Goal: Task Accomplishment & Management: Manage account settings

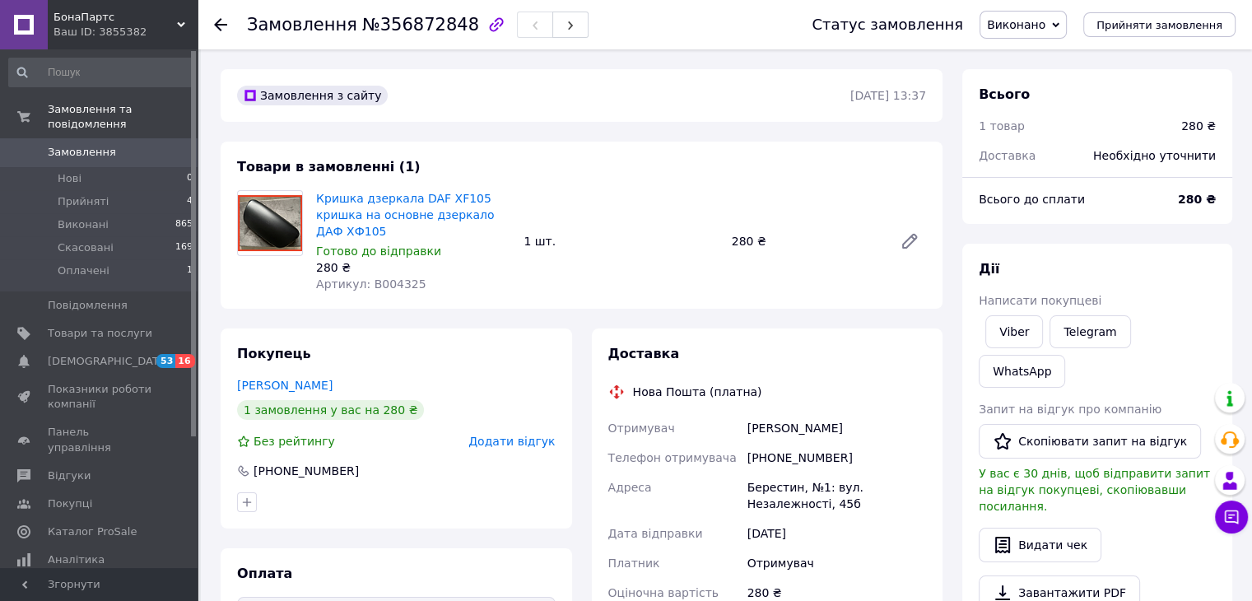
click at [221, 18] on icon at bounding box center [220, 24] width 13 height 13
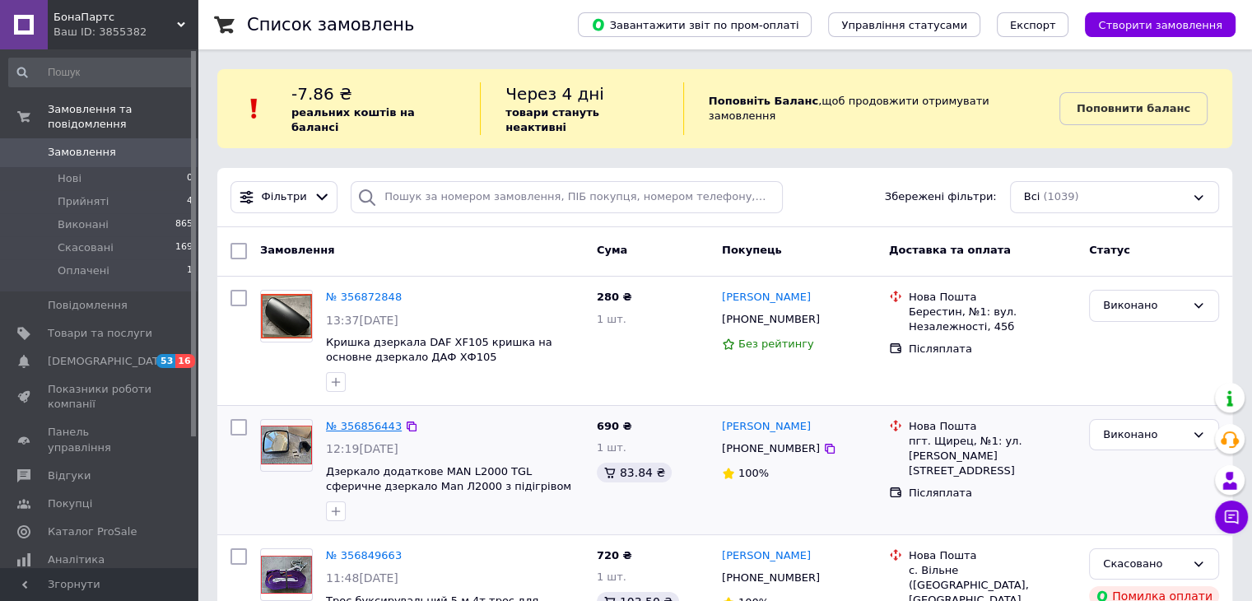
click at [351, 420] on link "№ 356856443" at bounding box center [364, 426] width 76 height 12
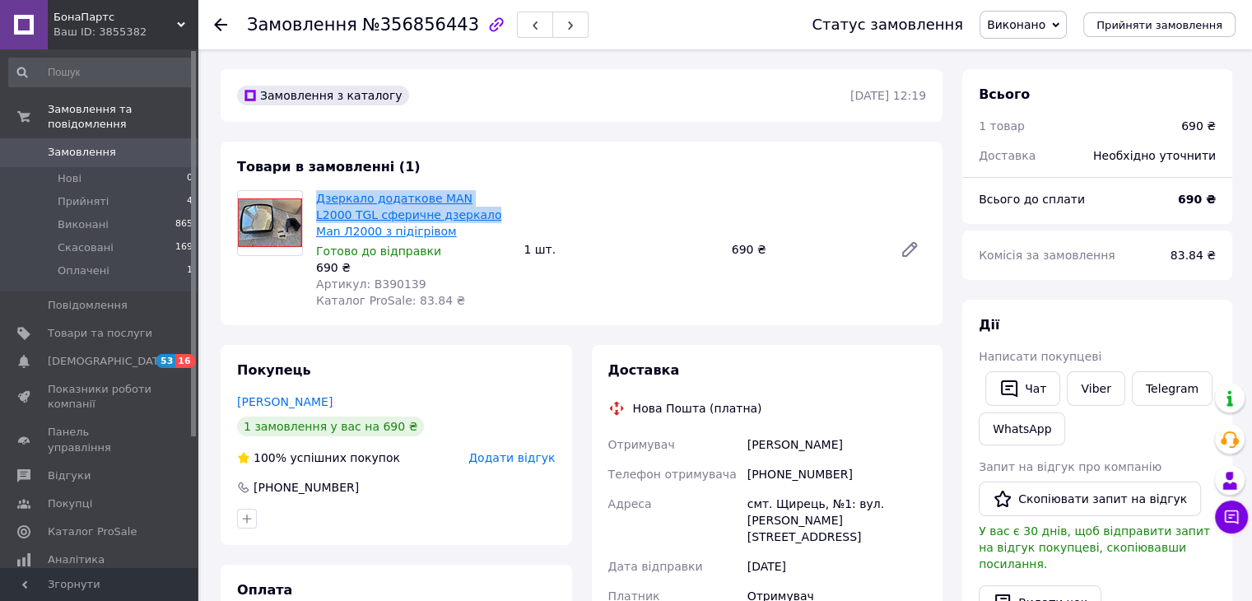
drag, startPoint x: 313, startPoint y: 202, endPoint x: 419, endPoint y: 219, distance: 107.6
click at [419, 219] on div "Дзеркало додаткове MAN L2000 TGL сферичне дзеркало Man Л2000 з підігрівом Готов…" at bounding box center [412, 249] width 207 height 125
copy link "Дзеркало додаткове MAN L2000 TGL сферичне дзеркало"
click at [383, 277] on span "Артикул: B390139" at bounding box center [371, 283] width 110 height 13
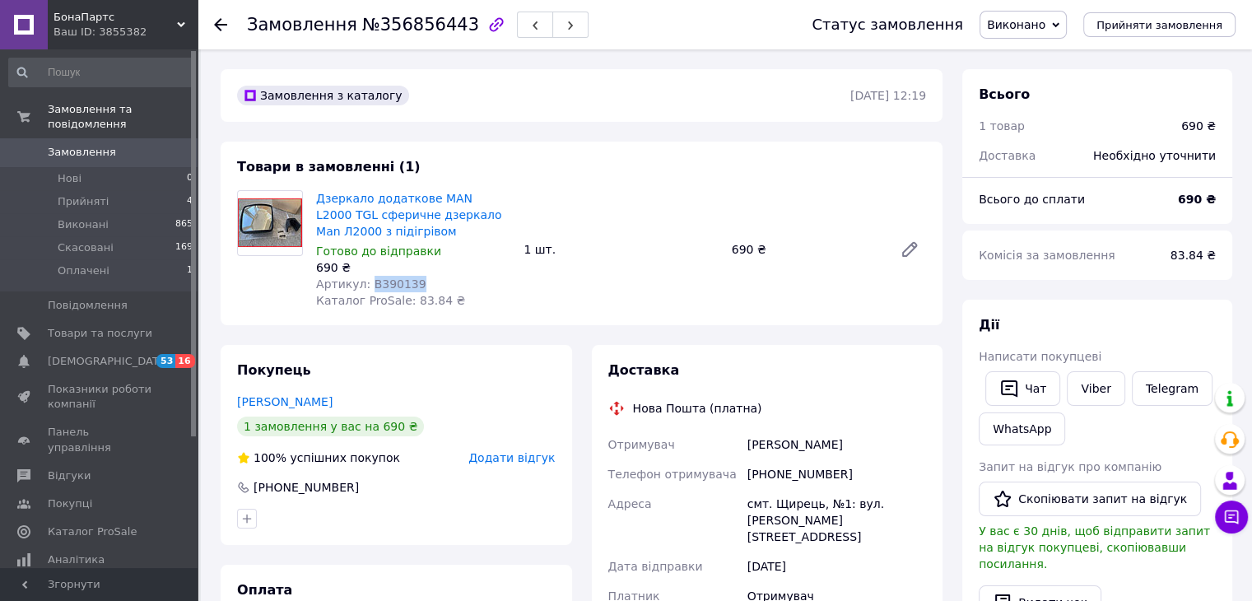
click at [384, 277] on span "Артикул: B390139" at bounding box center [371, 283] width 110 height 13
copy span "B390139"
click at [221, 27] on icon at bounding box center [220, 24] width 13 height 13
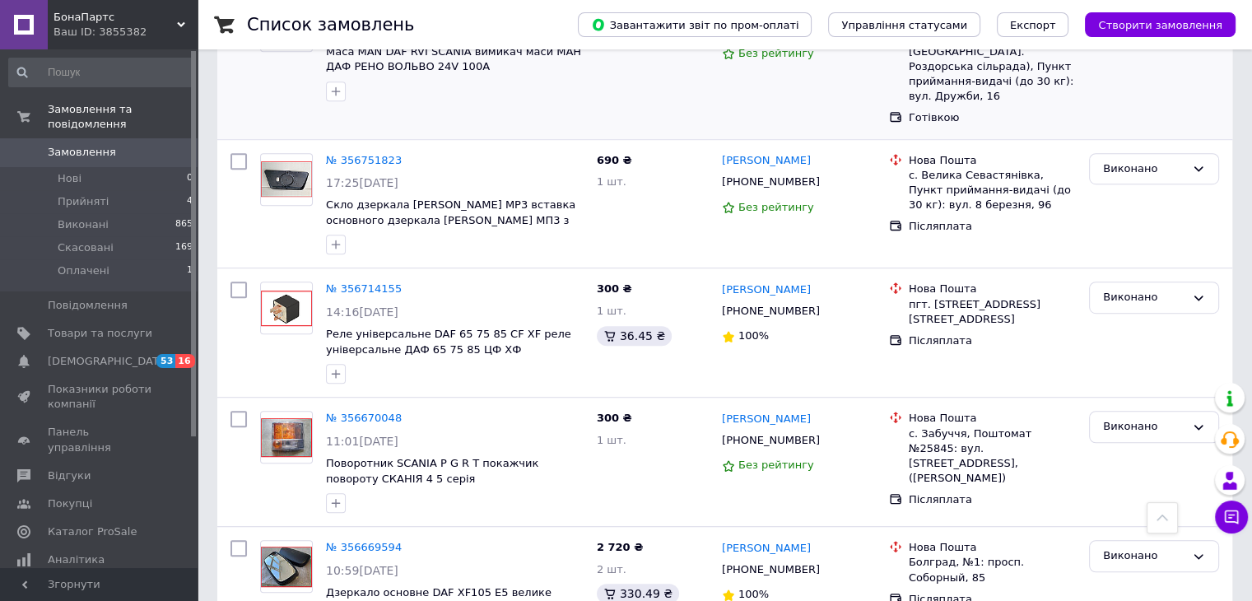
scroll to position [1070, 0]
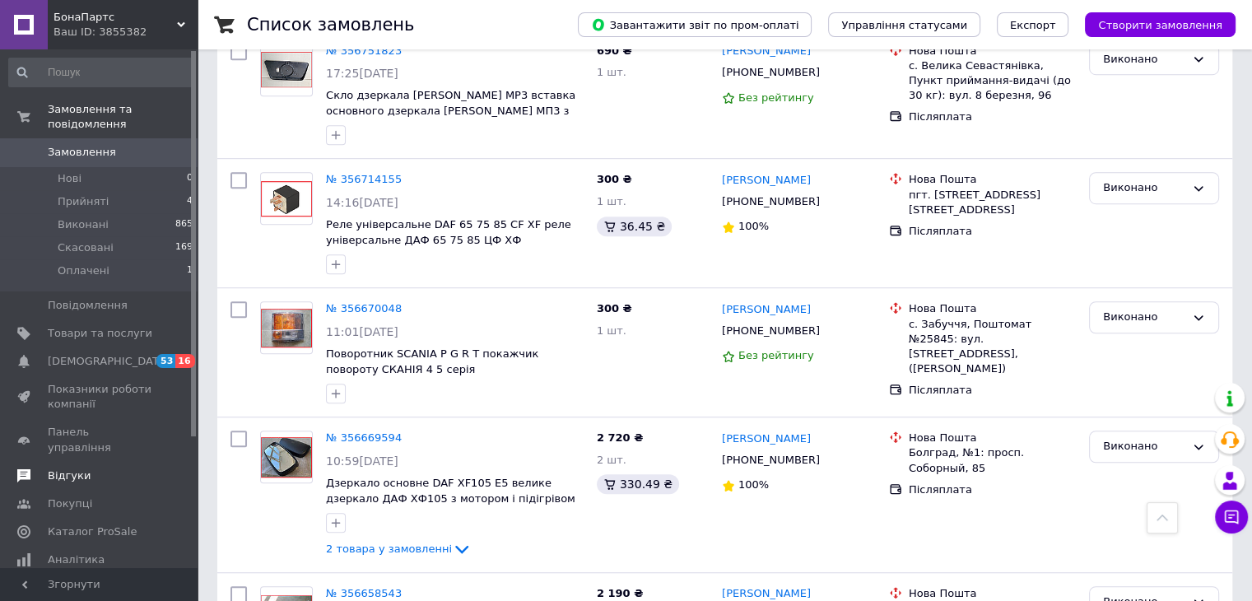
click at [66, 468] on span "Відгуки" at bounding box center [69, 475] width 43 height 15
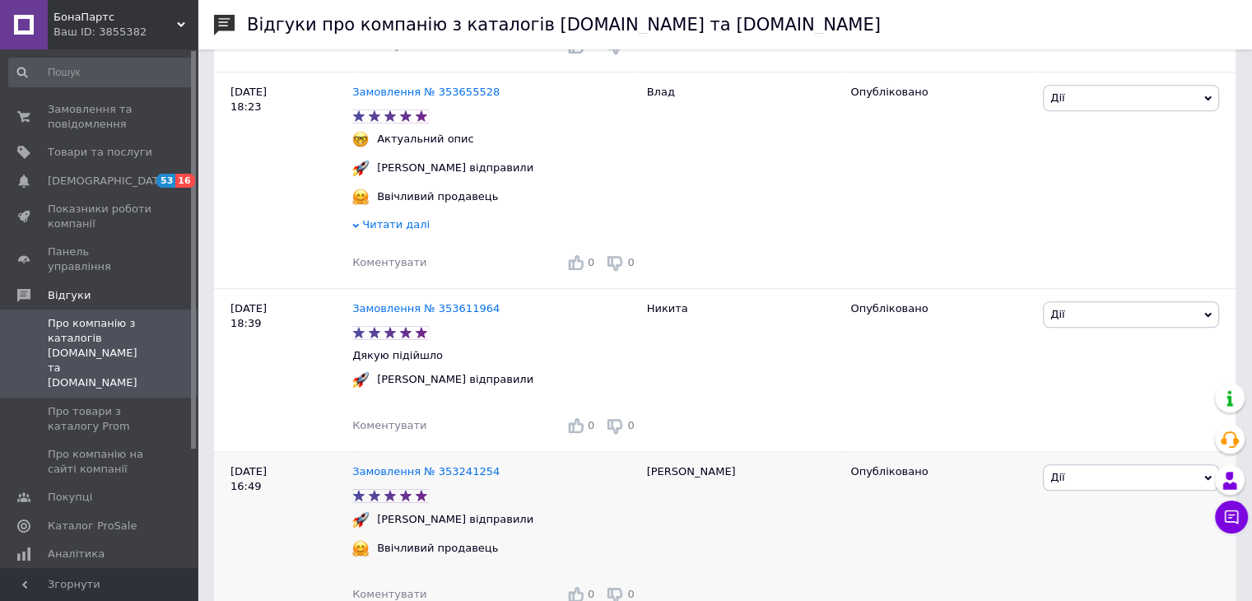
scroll to position [1729, 0]
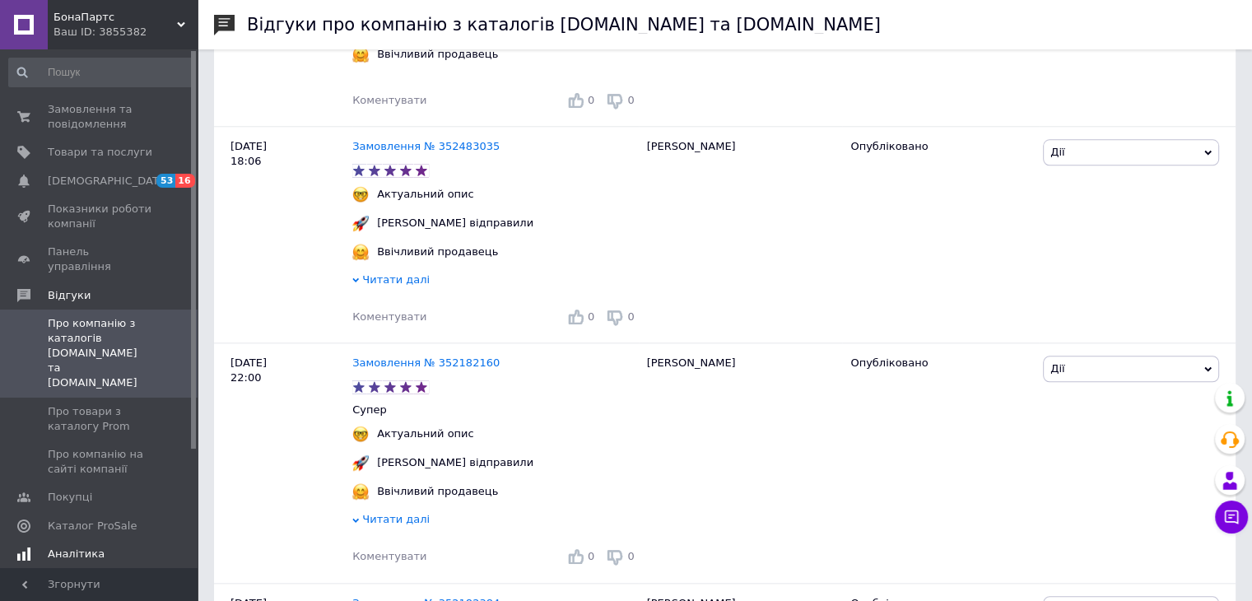
click at [69, 540] on link "Аналітика" at bounding box center [101, 554] width 202 height 28
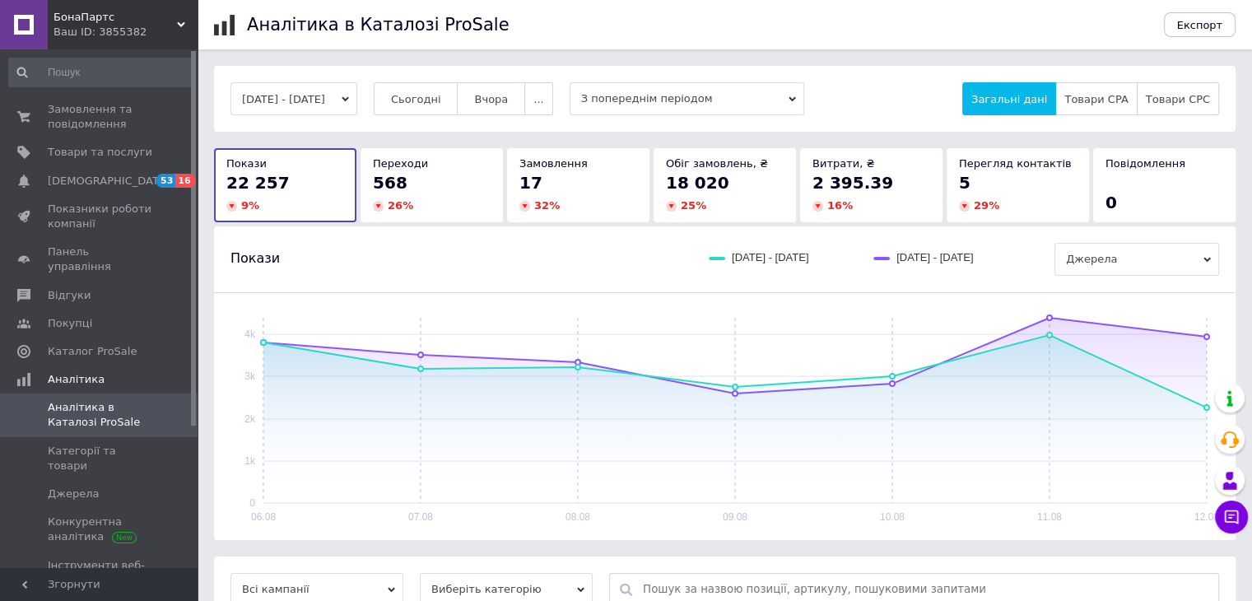
click at [559, 189] on div "17" at bounding box center [578, 182] width 118 height 23
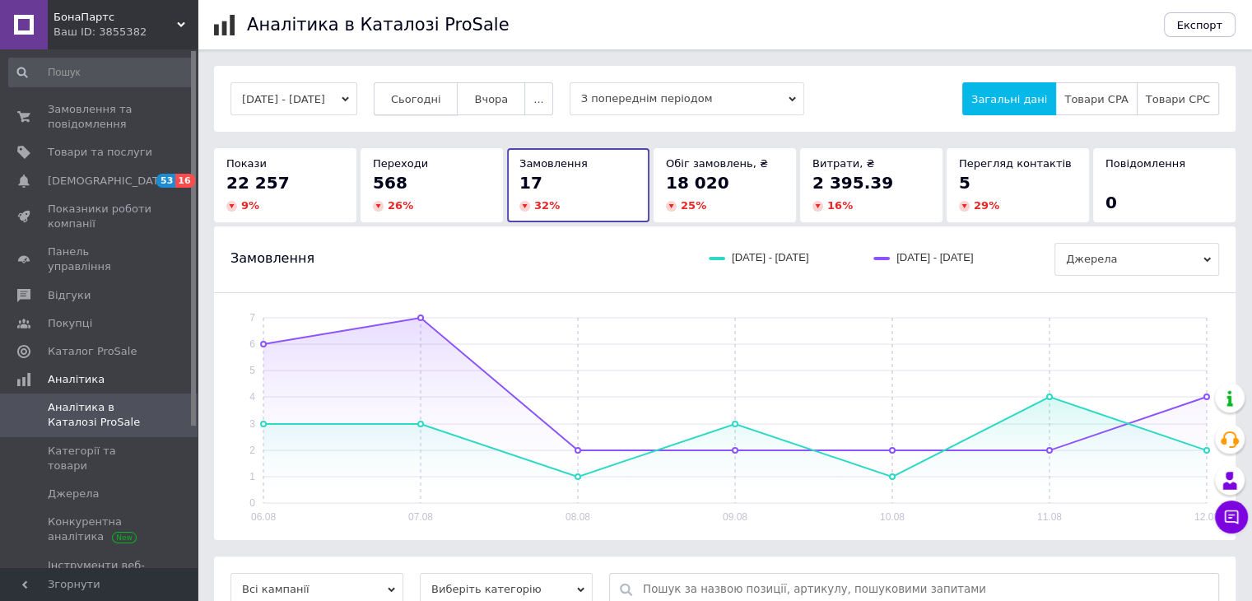
click at [458, 109] on button "Сьогодні" at bounding box center [416, 98] width 85 height 33
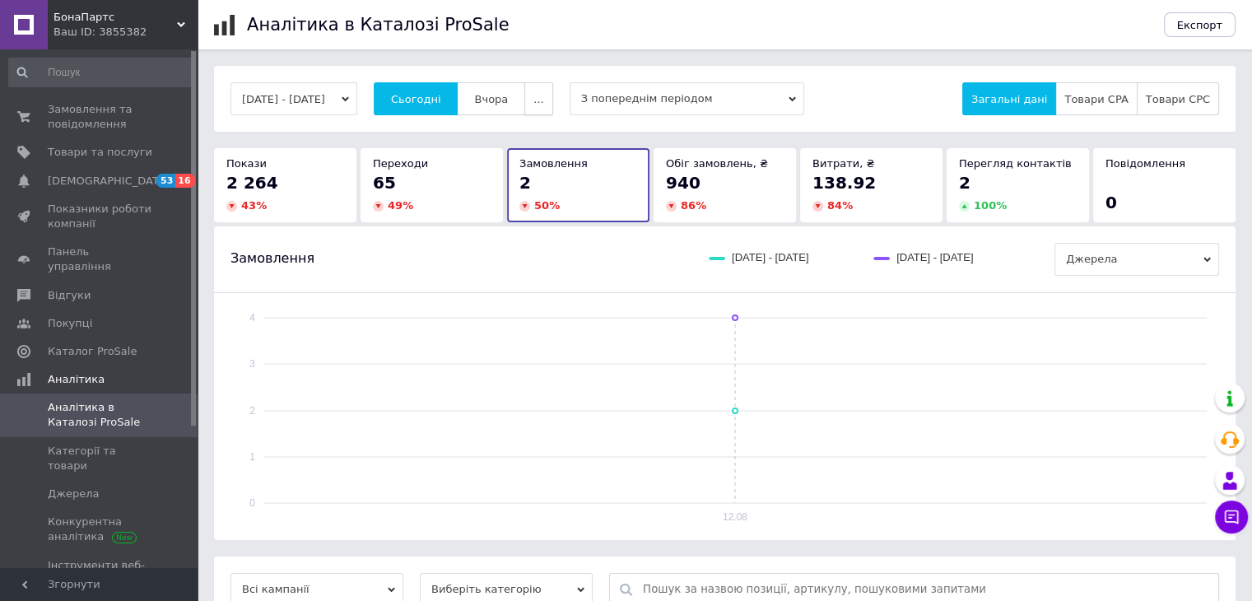
click at [543, 102] on span "..." at bounding box center [538, 99] width 10 height 12
click at [533, 266] on span "60-10 днів" at bounding box center [506, 260] width 58 height 12
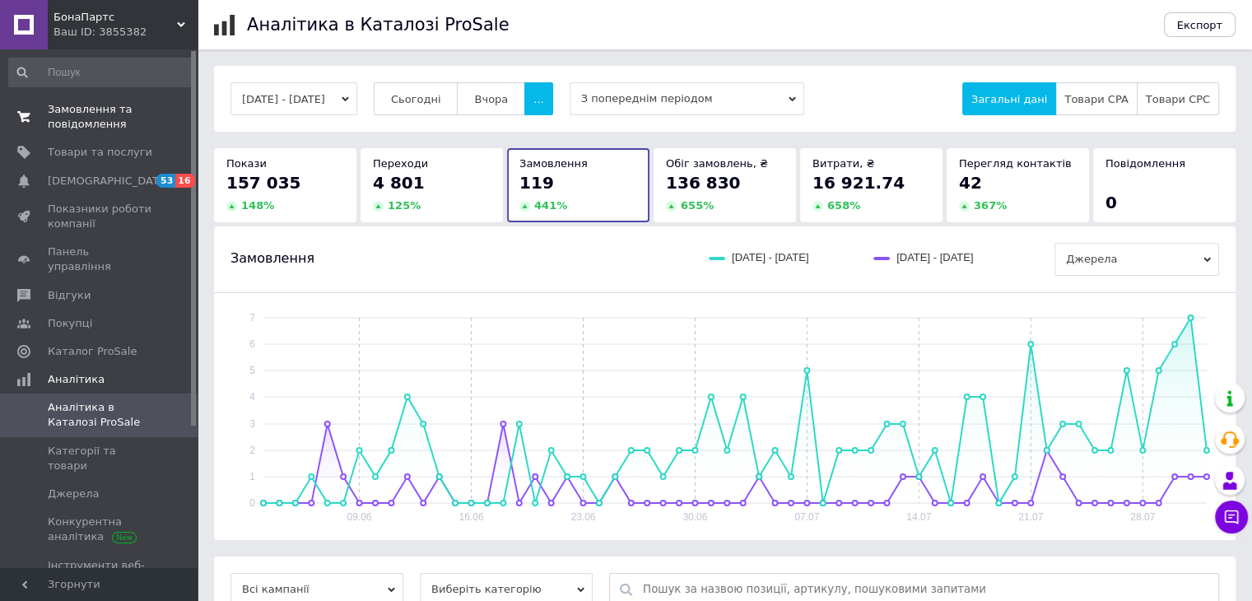
click at [102, 107] on span "Замовлення та повідомлення" at bounding box center [100, 117] width 105 height 30
